Goal: Check status: Check status

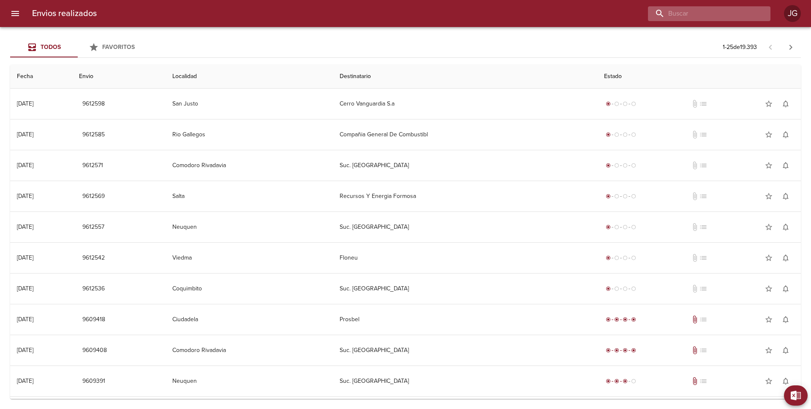
click at [724, 9] on input "buscar" at bounding box center [702, 13] width 108 height 15
type input "17117"
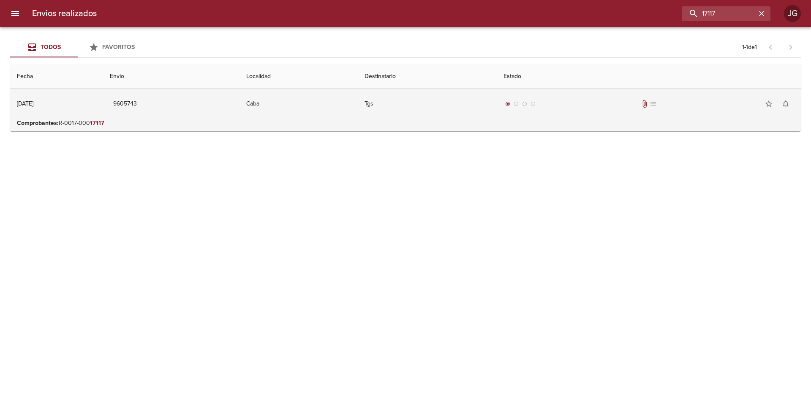
click at [324, 112] on td "Caba" at bounding box center [298, 104] width 118 height 30
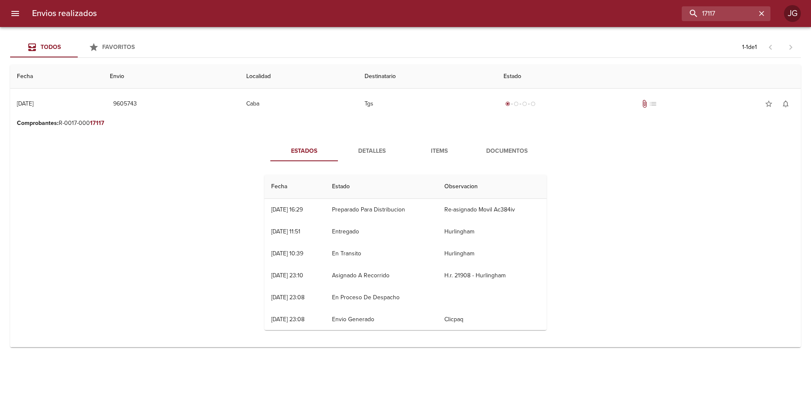
click at [500, 151] on span "Documentos" at bounding box center [506, 151] width 57 height 11
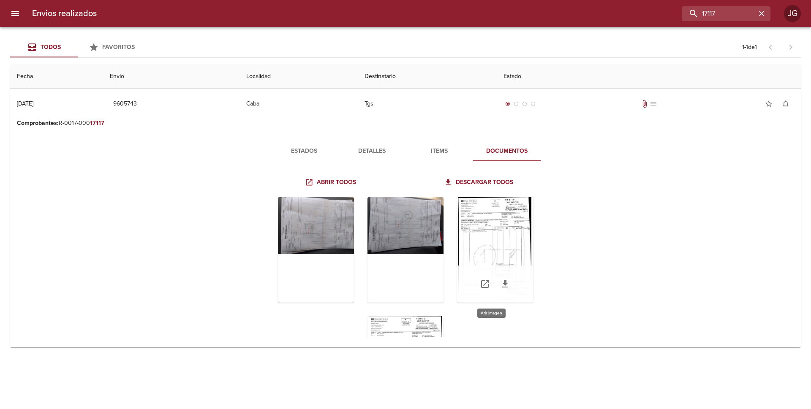
click at [505, 226] on div "Tabla de envíos del cliente" at bounding box center [495, 250] width 76 height 106
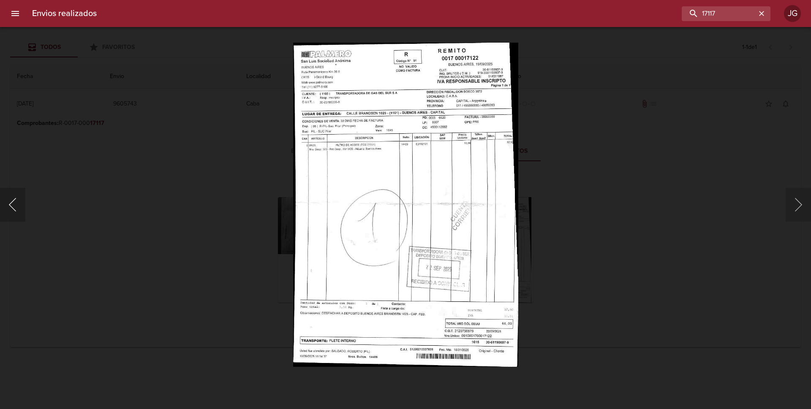
click at [13, 209] on button "Anterior" at bounding box center [12, 205] width 25 height 34
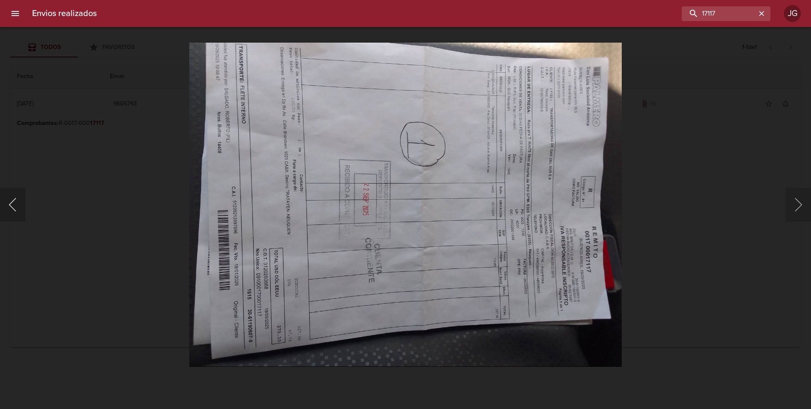
click at [13, 209] on button "Anterior" at bounding box center [12, 205] width 25 height 34
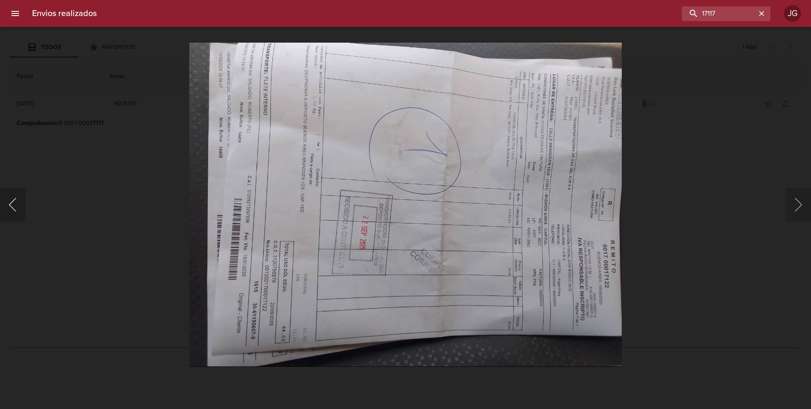
click at [13, 209] on button "Anterior" at bounding box center [12, 205] width 25 height 34
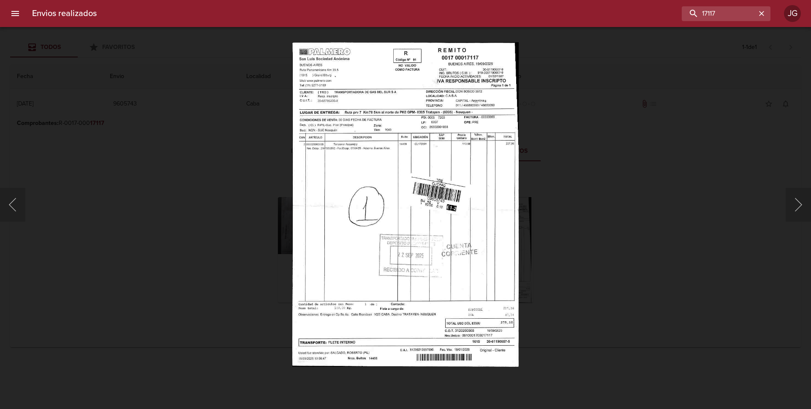
click at [20, 57] on div "Lightbox" at bounding box center [405, 204] width 811 height 409
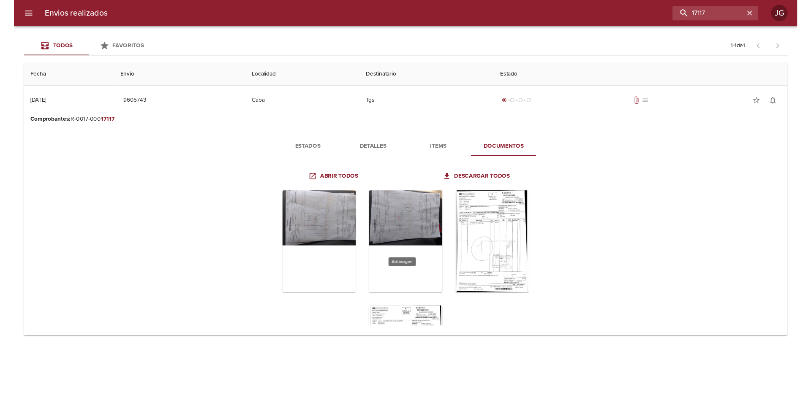
scroll to position [84, 0]
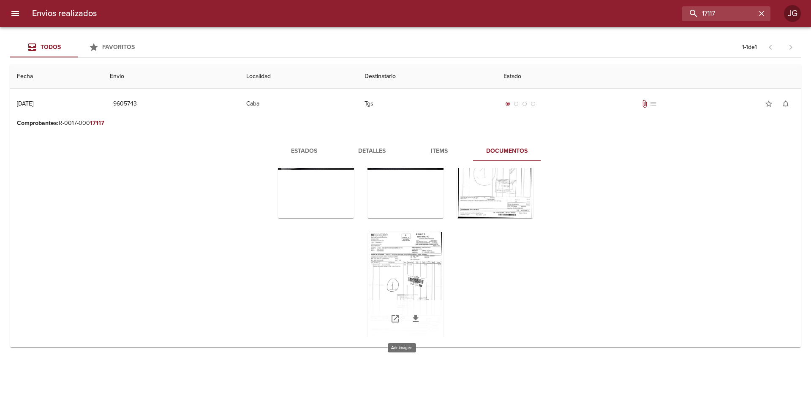
click at [424, 247] on div "Tabla de envíos del cliente" at bounding box center [405, 285] width 76 height 106
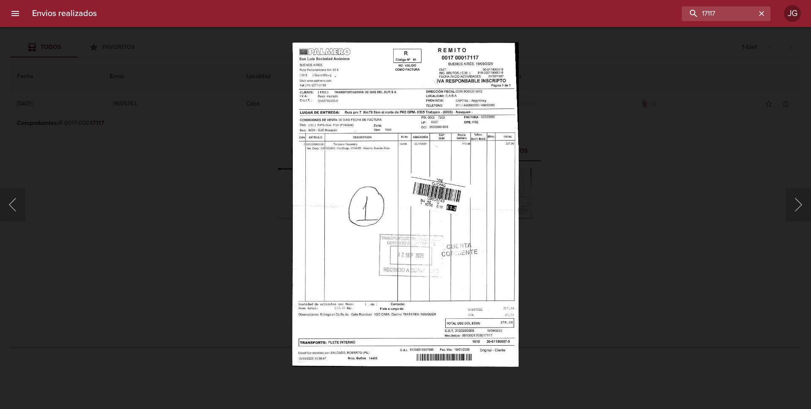
click at [28, 74] on div "Lightbox" at bounding box center [405, 204] width 811 height 409
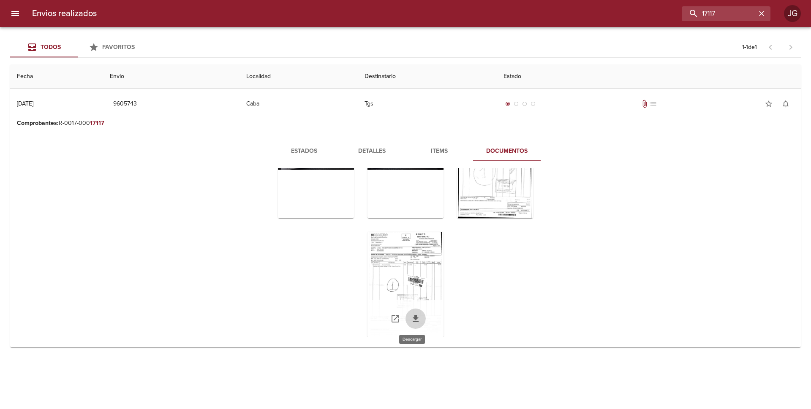
click at [413, 319] on icon "Tabla de envíos del cliente" at bounding box center [416, 318] width 6 height 7
